Goal: Communication & Community: Answer question/provide support

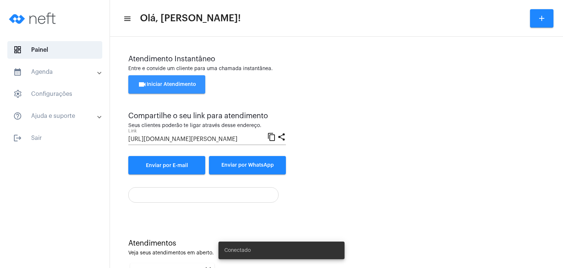
click at [198, 81] on button "videocam Iniciar Atendimento" at bounding box center [166, 84] width 77 height 18
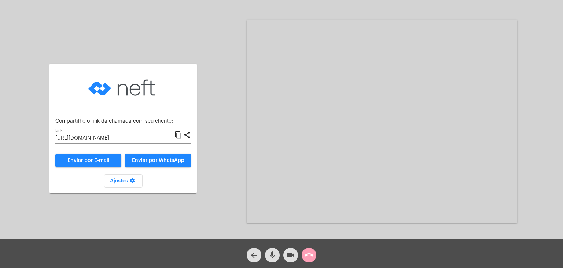
click at [304, 250] on button "call_end" at bounding box center [309, 255] width 15 height 15
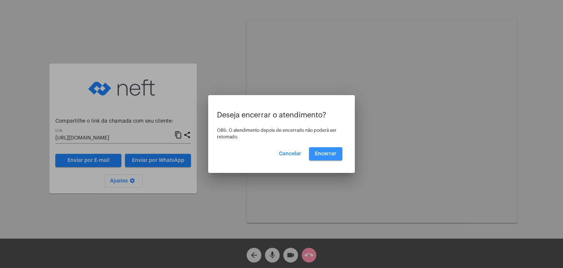
click at [320, 155] on span "Encerrar" at bounding box center [326, 153] width 22 height 5
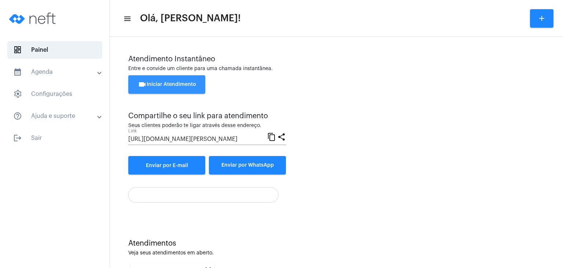
click at [160, 87] on span "videocam Iniciar Atendimento" at bounding box center [167, 84] width 58 height 5
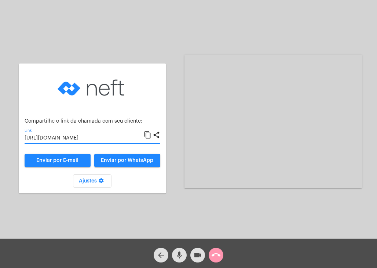
click at [115, 135] on input "[URL][DOMAIN_NAME]" at bounding box center [84, 138] width 119 height 6
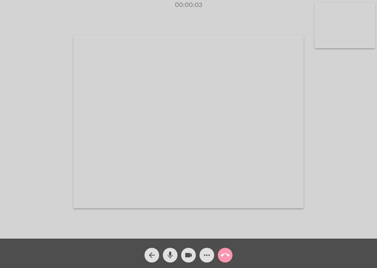
click at [343, 36] on video at bounding box center [345, 25] width 61 height 45
click at [308, 91] on video at bounding box center [233, 121] width 230 height 173
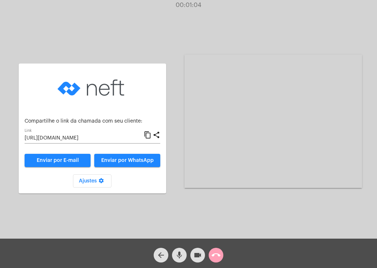
click at [217, 257] on mat-icon "call_end" at bounding box center [216, 254] width 9 height 9
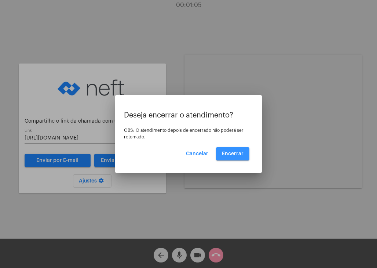
click at [231, 151] on span "Encerrar" at bounding box center [233, 153] width 22 height 5
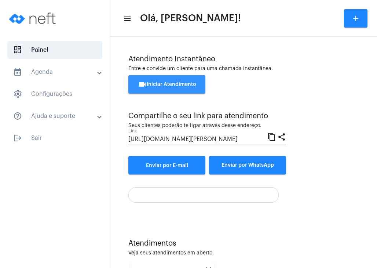
click at [177, 89] on button "videocam Iniciar Atendimento" at bounding box center [166, 84] width 77 height 18
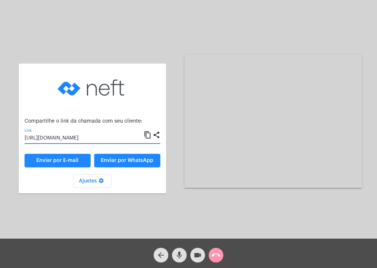
click at [126, 136] on input "[URL][DOMAIN_NAME]" at bounding box center [84, 138] width 119 height 6
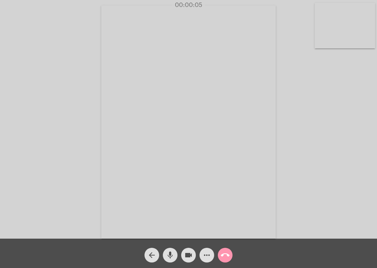
click at [335, 43] on video at bounding box center [345, 25] width 61 height 45
click at [277, 94] on video at bounding box center [233, 121] width 230 height 173
